Goal: Feedback & Contribution: Submit feedback/report problem

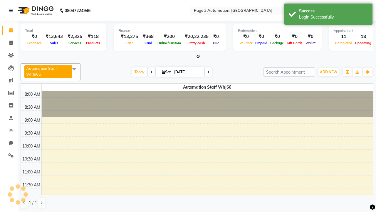
select select "en"
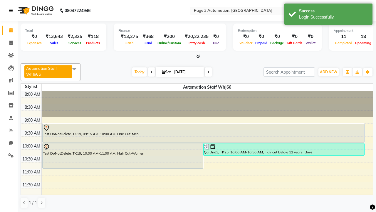
click at [12, 11] on icon at bounding box center [11, 11] width 4 height 4
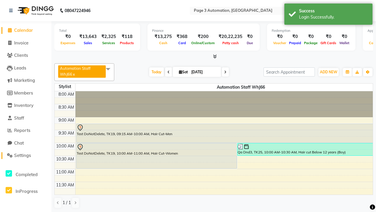
click at [26, 155] on span "Settings" at bounding box center [22, 155] width 17 height 6
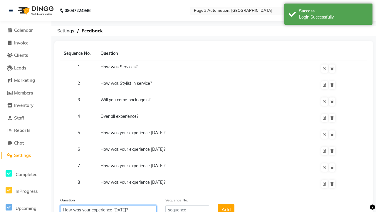
type input "How was your experience [DATE]?"
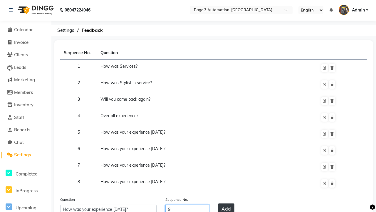
type input "9"
click at [226, 206] on button "Add" at bounding box center [226, 208] width 16 height 11
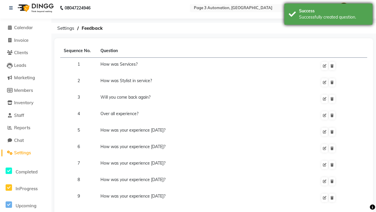
click at [329, 15] on div "Successfully created question." at bounding box center [333, 17] width 69 height 6
click at [325, 198] on icon at bounding box center [325, 198] width 4 height 4
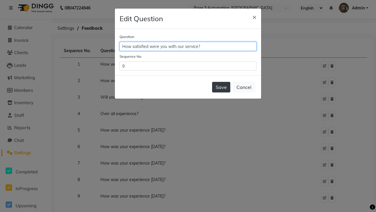
type input "How satisfied were you with our service?"
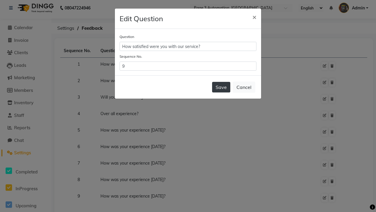
click at [221, 87] on button "Save" at bounding box center [221, 87] width 18 height 11
